Goal: Task Accomplishment & Management: Use online tool/utility

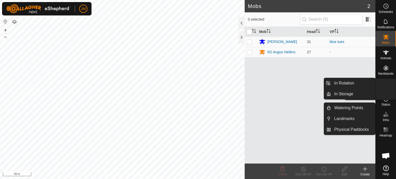
scroll to position [357, 0]
click at [387, 86] on icon at bounding box center [386, 83] width 5 height 5
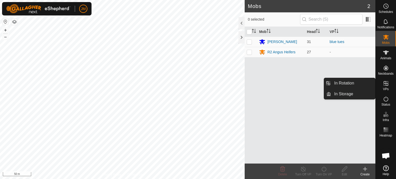
click at [352, 84] on link "In Rotation" at bounding box center [353, 83] width 44 height 10
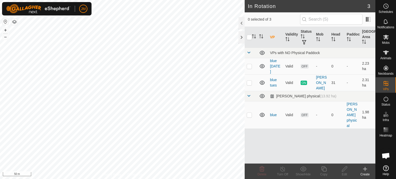
click at [366, 168] on icon at bounding box center [365, 169] width 6 height 6
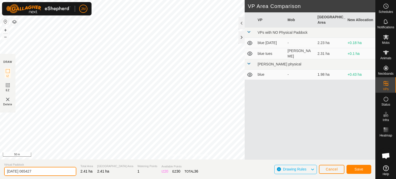
click at [40, 172] on input "[DATE] 065427" at bounding box center [40, 171] width 72 height 9
type input "2"
type input "blue weds"
click at [363, 168] on button "Save" at bounding box center [359, 169] width 25 height 9
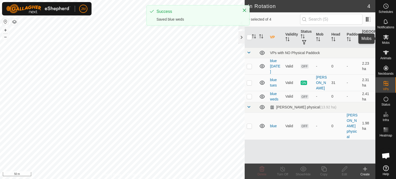
click at [387, 40] on icon at bounding box center [386, 37] width 6 height 6
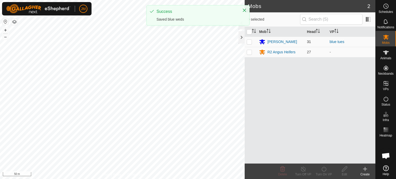
click at [251, 41] on p-checkbox at bounding box center [249, 42] width 5 height 4
checkbox input "true"
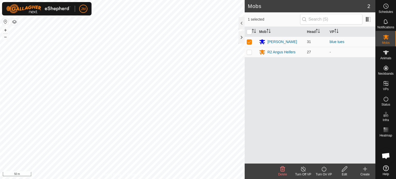
click at [325, 170] on icon at bounding box center [324, 169] width 6 height 6
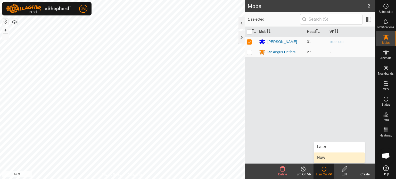
click at [323, 159] on link "Now" at bounding box center [339, 158] width 51 height 10
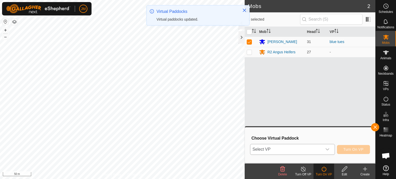
click at [326, 150] on icon "dropdown trigger" at bounding box center [327, 150] width 4 height 4
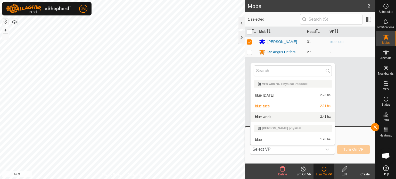
click at [314, 117] on li "blue weds 2.41 ha" at bounding box center [293, 117] width 84 height 10
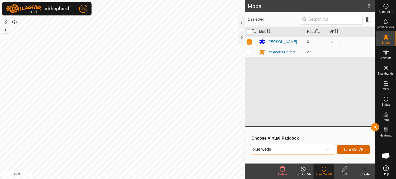
click at [346, 150] on span "Turn On VP" at bounding box center [353, 150] width 20 height 4
